Goal: Information Seeking & Learning: Check status

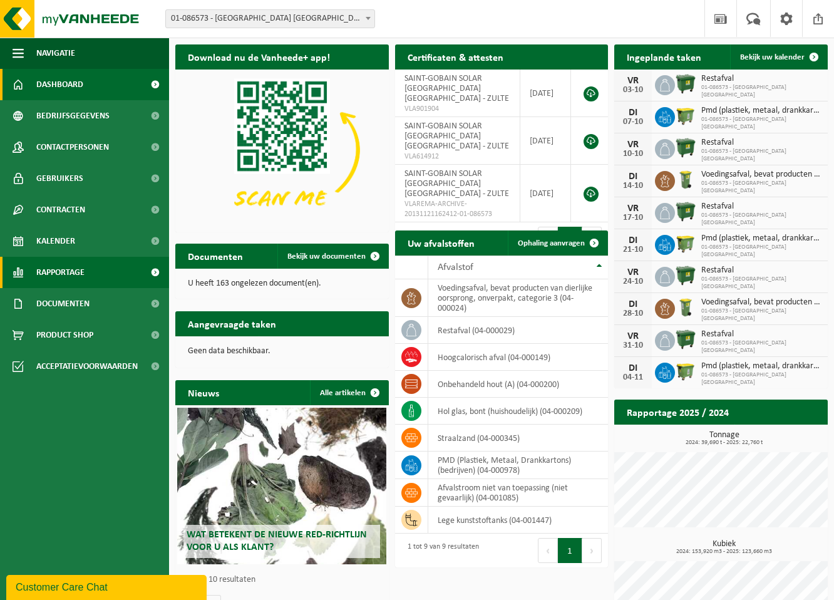
click at [83, 273] on span "Rapportage" at bounding box center [60, 272] width 48 height 31
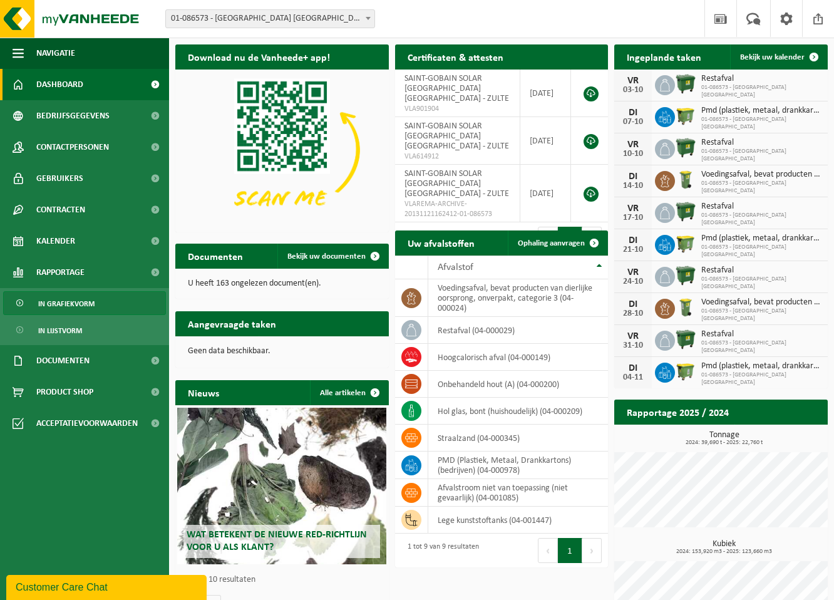
click at [83, 304] on span "In grafiekvorm" at bounding box center [66, 304] width 56 height 24
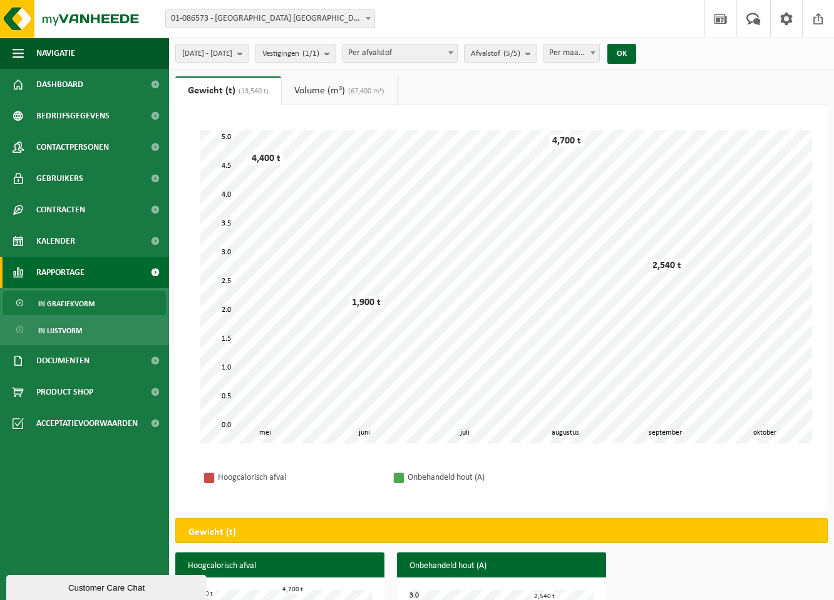
click at [346, 91] on link "Volume (m³) (67,400 m³)" at bounding box center [339, 90] width 115 height 29
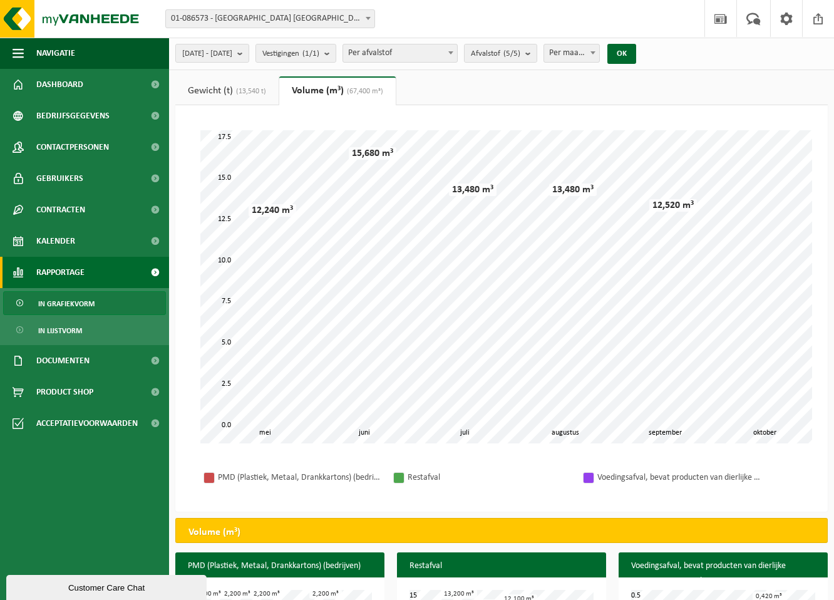
click at [714, 458] on div "PMD (Plastiek, Metaal, Drankkartons) (bedrijven) Restafval Voedingsafval, bevat…" at bounding box center [501, 477] width 627 height 43
